Goal: Find specific page/section

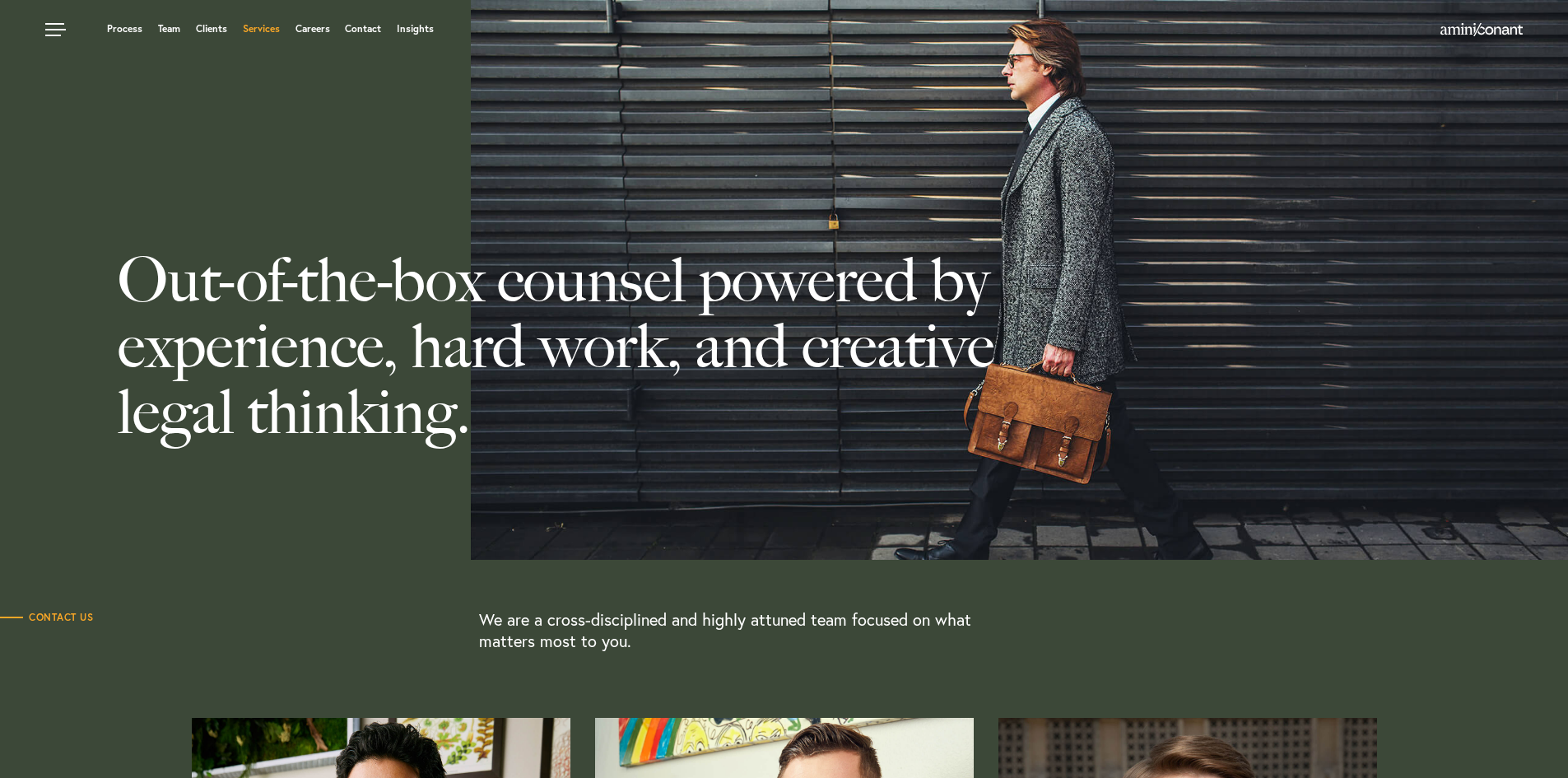
click at [262, 27] on link "Services" at bounding box center [261, 28] width 37 height 10
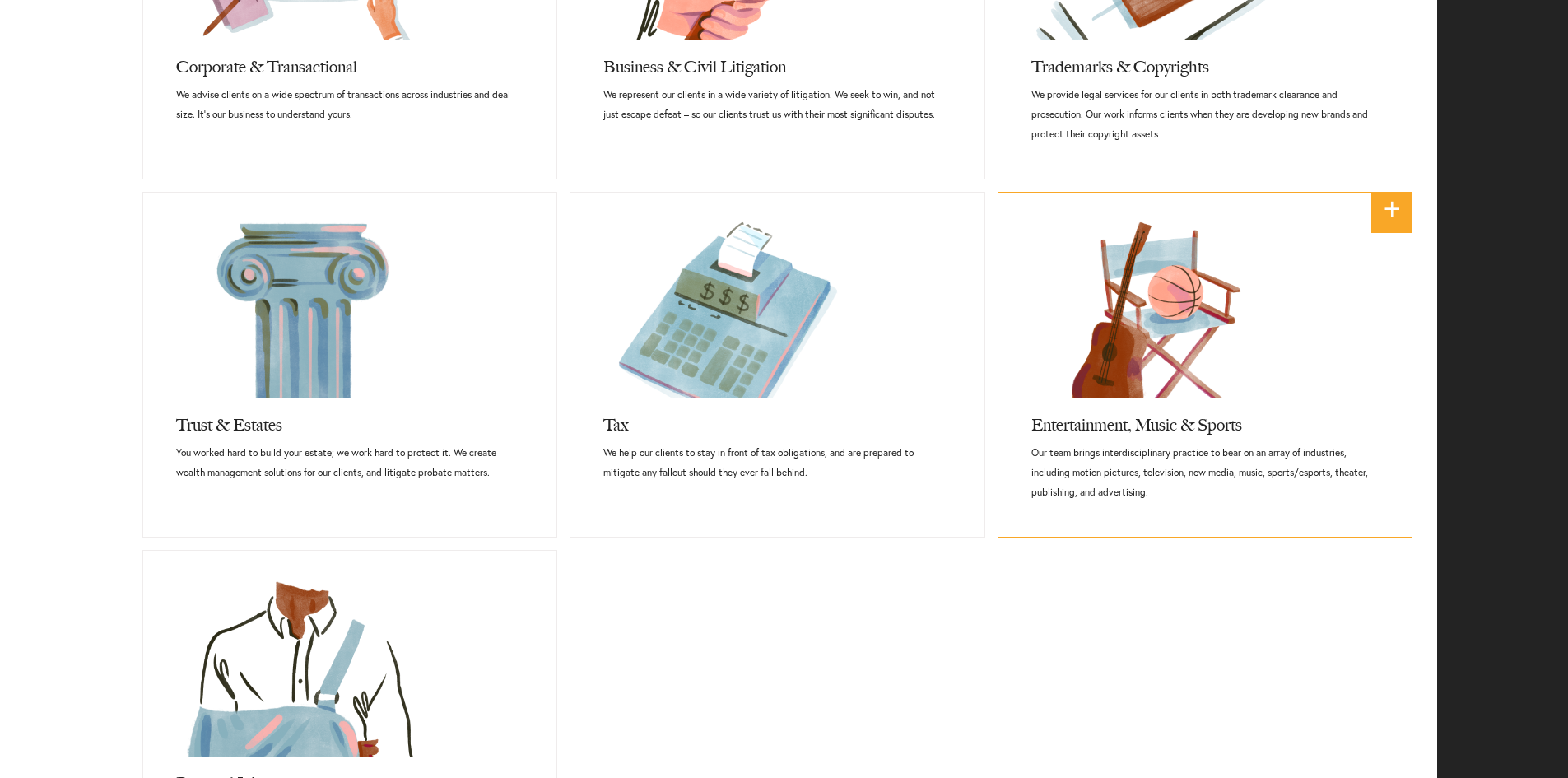
scroll to position [1070, 0]
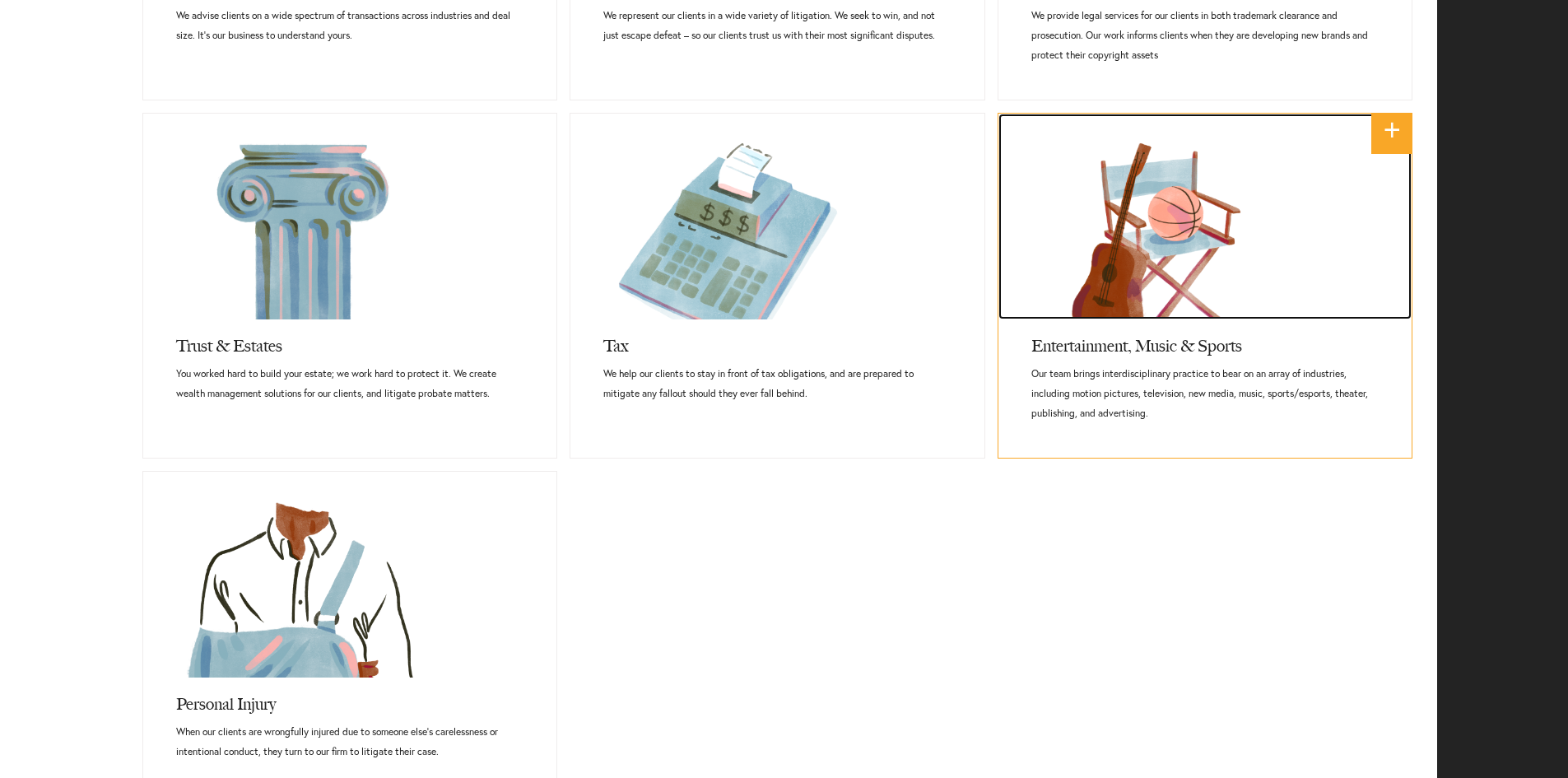
click at [1239, 256] on link at bounding box center [1206, 216] width 414 height 206
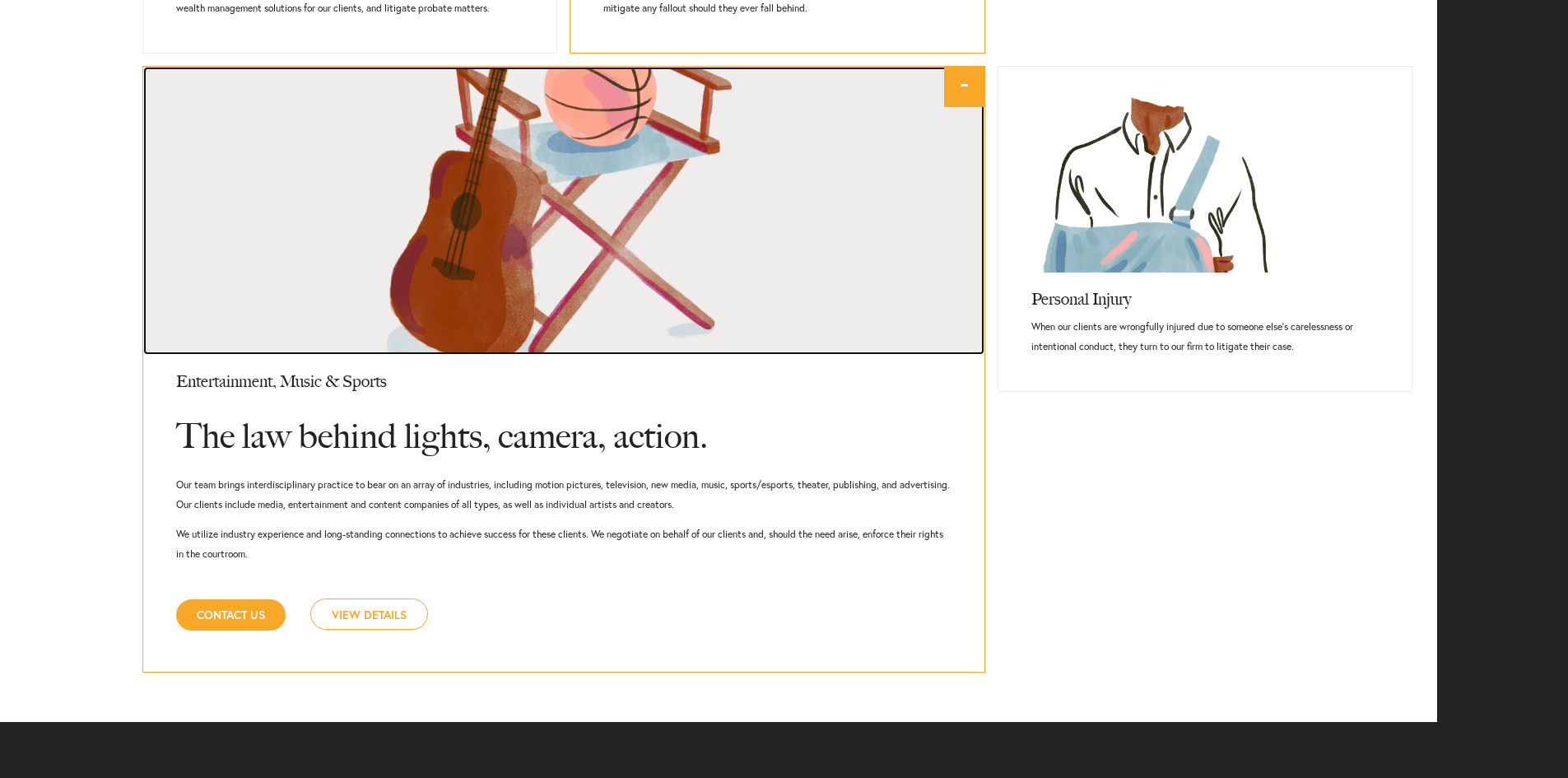
scroll to position [1538, 0]
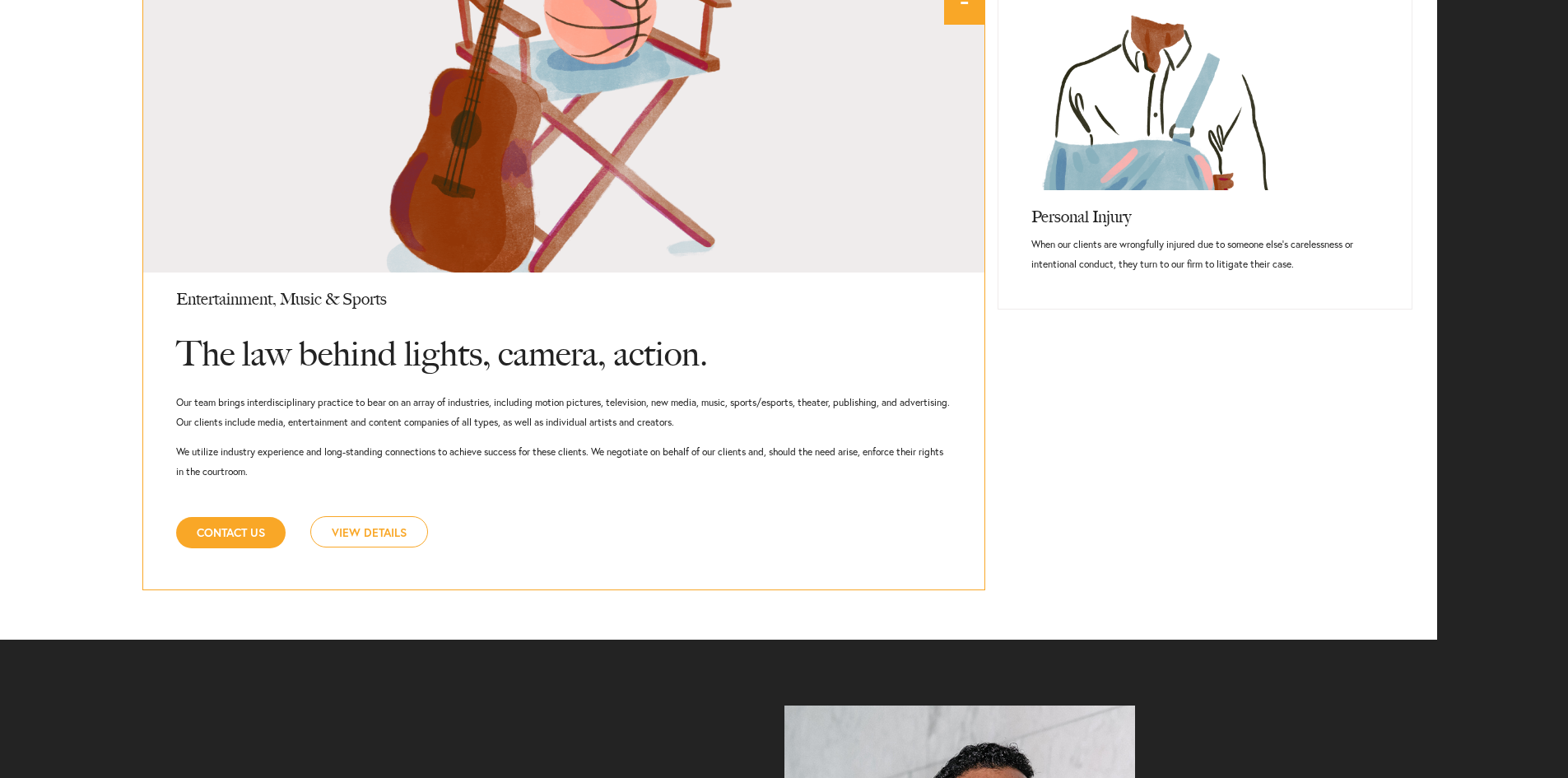
click at [375, 535] on link "View Details" at bounding box center [369, 532] width 117 height 31
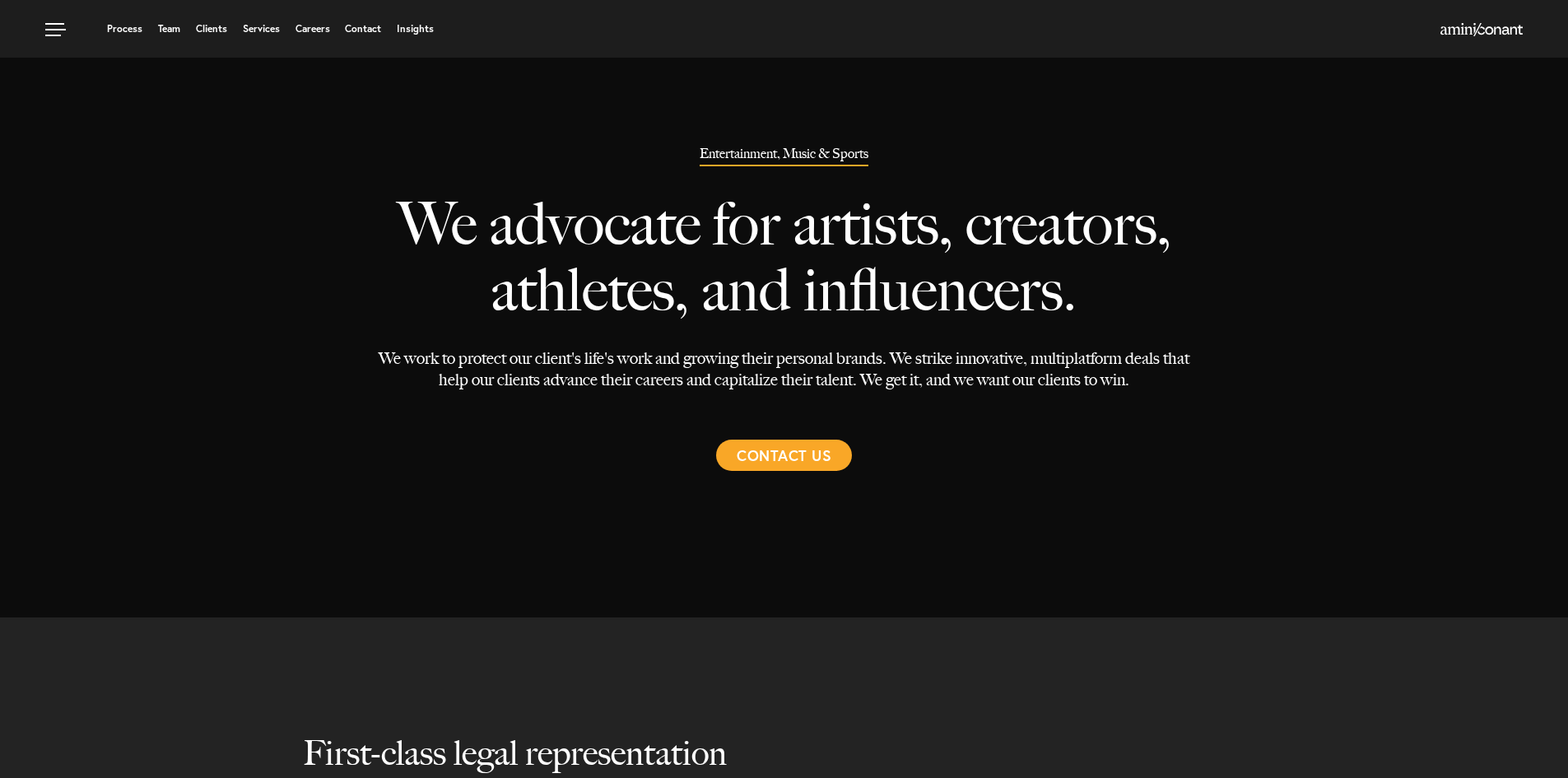
select select "Austin"
select select "Entertainment and Music"
